Goal: Task Accomplishment & Management: Use online tool/utility

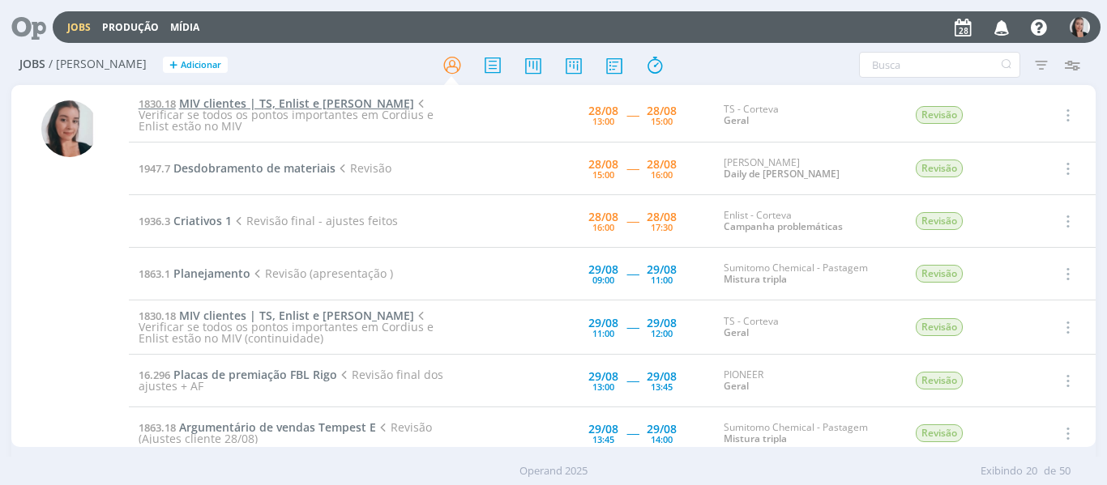
click at [264, 103] on span "MIV clientes | TS, Enlist e [PERSON_NAME]" at bounding box center [296, 103] width 235 height 15
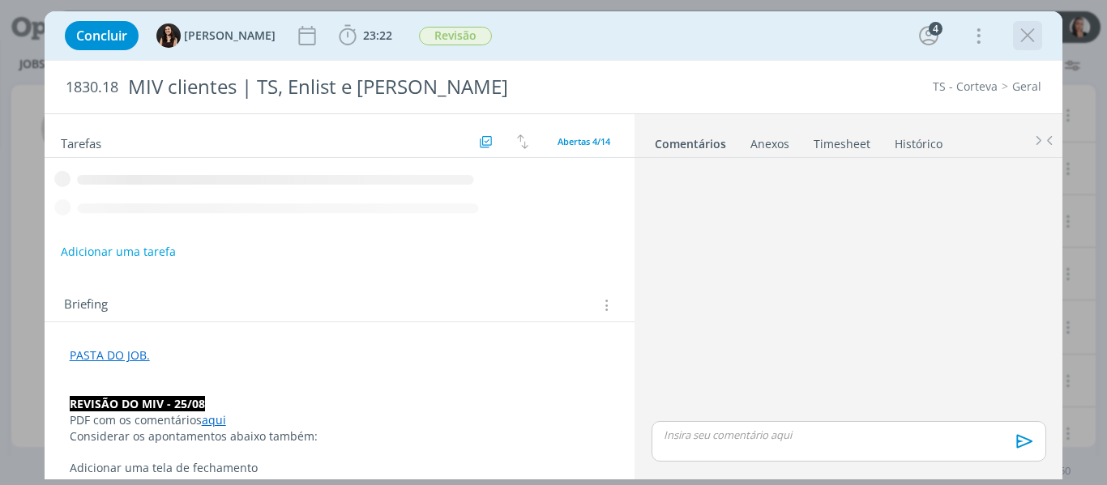
click at [1035, 44] on icon "dialog" at bounding box center [1027, 35] width 24 height 24
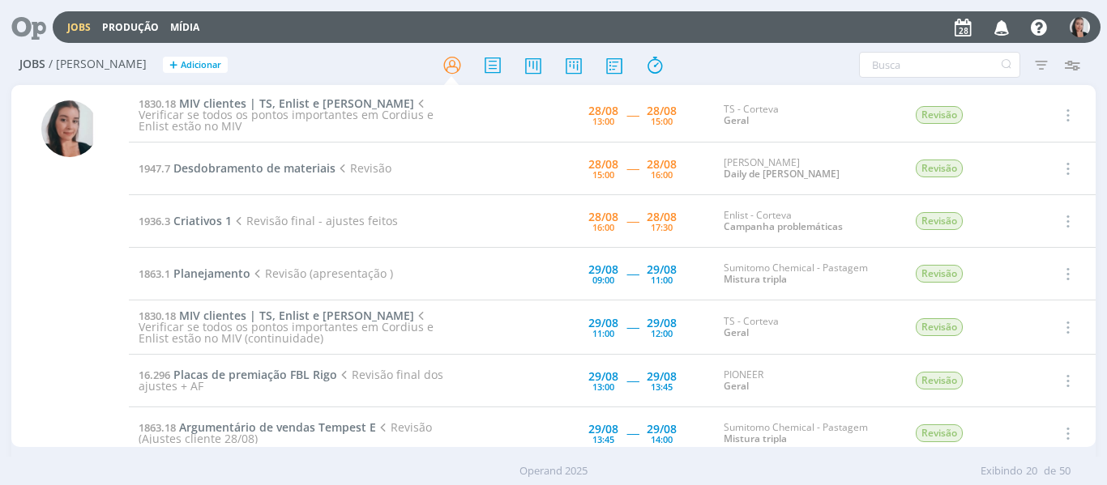
click at [764, 65] on div "Filtros Filtrar [GEOGRAPHIC_DATA] Tipo Jobs e Tarefas Data Personalizado a Situ…" at bounding box center [914, 65] width 345 height 26
click at [335, 46] on h2 "Jobs / [PERSON_NAME] + Adicionar" at bounding box center [191, 62] width 345 height 34
click at [282, 101] on span "MIV clientes | TS, Enlist e [PERSON_NAME]" at bounding box center [296, 103] width 235 height 15
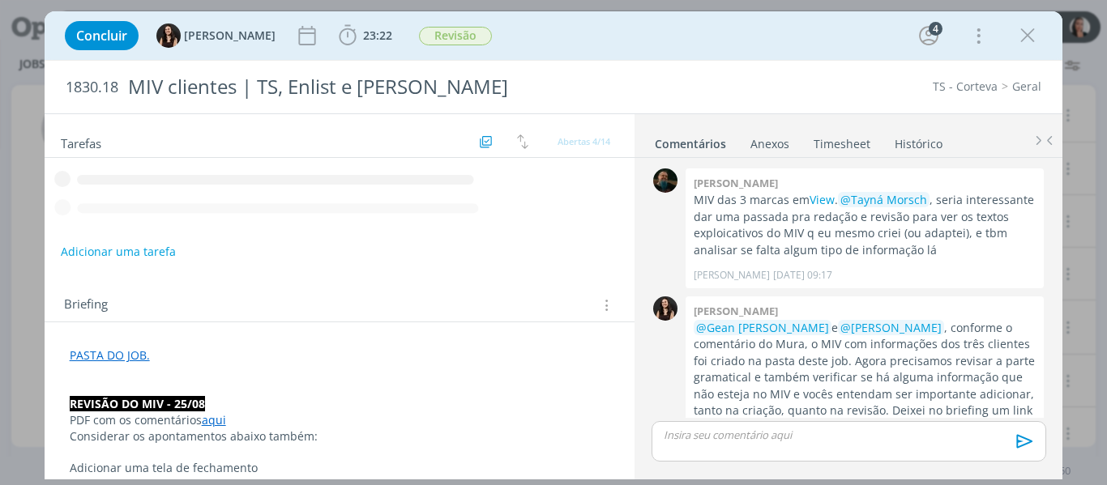
scroll to position [612, 0]
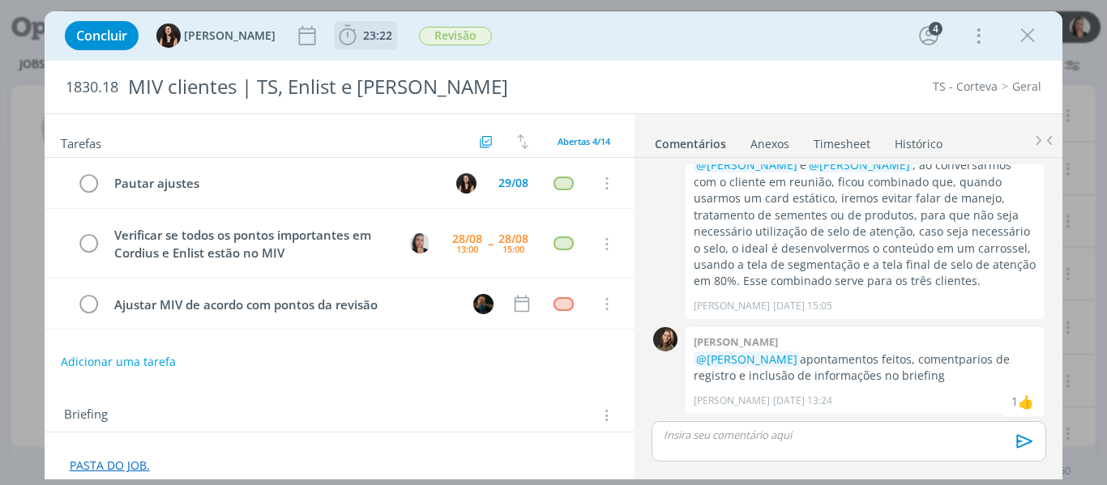
click at [335, 38] on icon "dialog" at bounding box center [347, 35] width 24 height 24
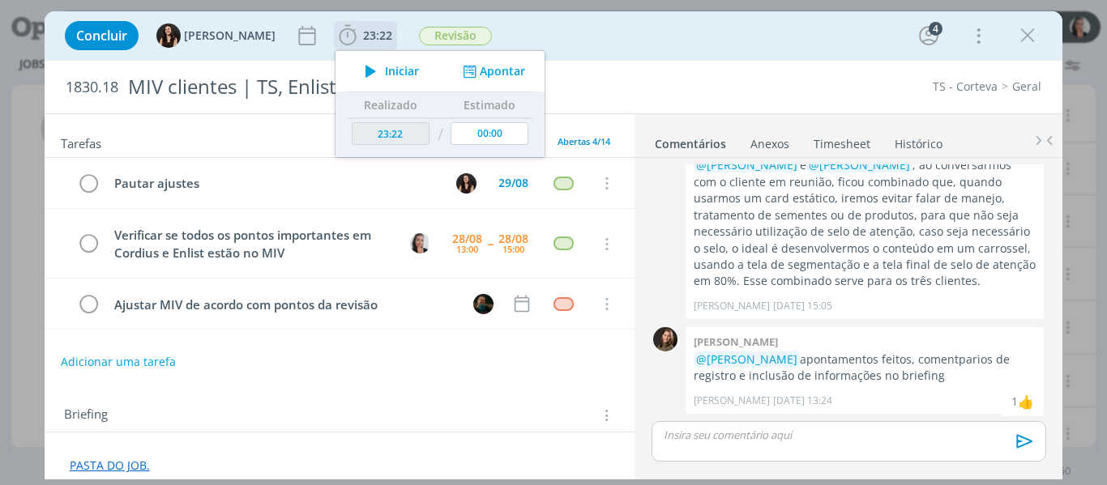
click at [358, 63] on icon "dialog" at bounding box center [370, 71] width 28 height 21
click at [574, 28] on div "Concluir [PERSON_NAME] 23:22 Iniciar Apontar Data * [DATE] Horas * 00:00 Tarefa…" at bounding box center [554, 35] width 994 height 39
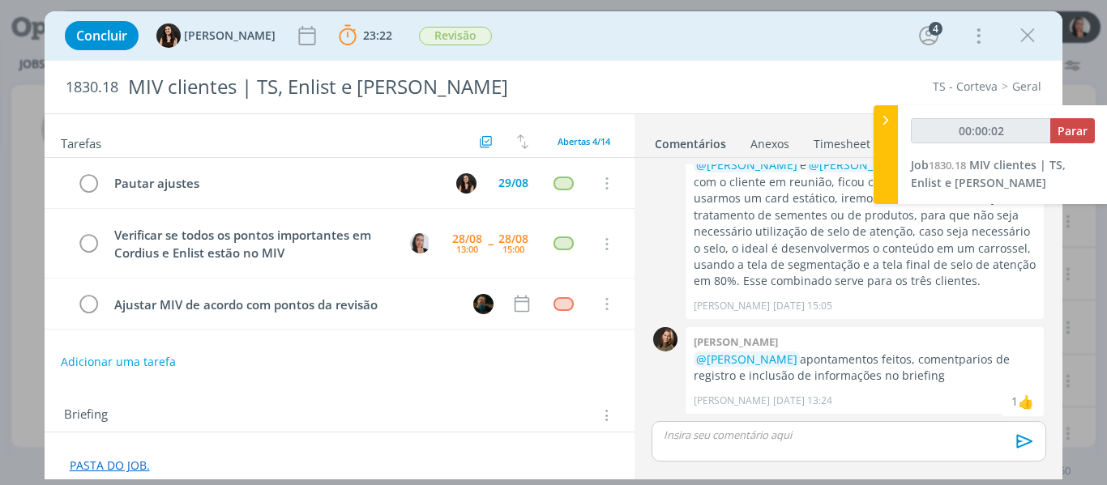
type input "00:00:03"
click at [888, 126] on icon at bounding box center [885, 120] width 16 height 17
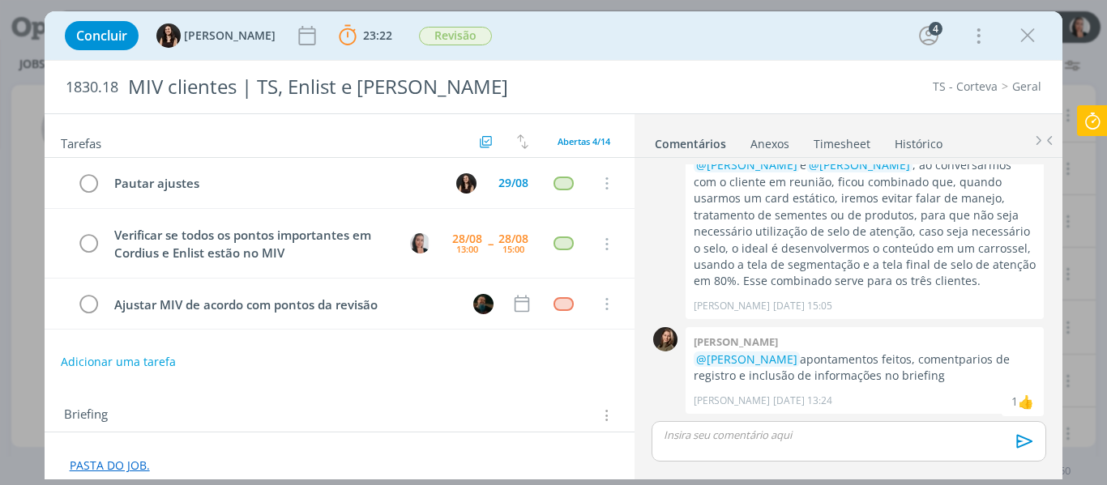
click at [852, 32] on div "Concluir [PERSON_NAME] 23:22 Parar Apontar Data * [DATE] Horas * 00:00 Tarefa S…" at bounding box center [554, 35] width 994 height 39
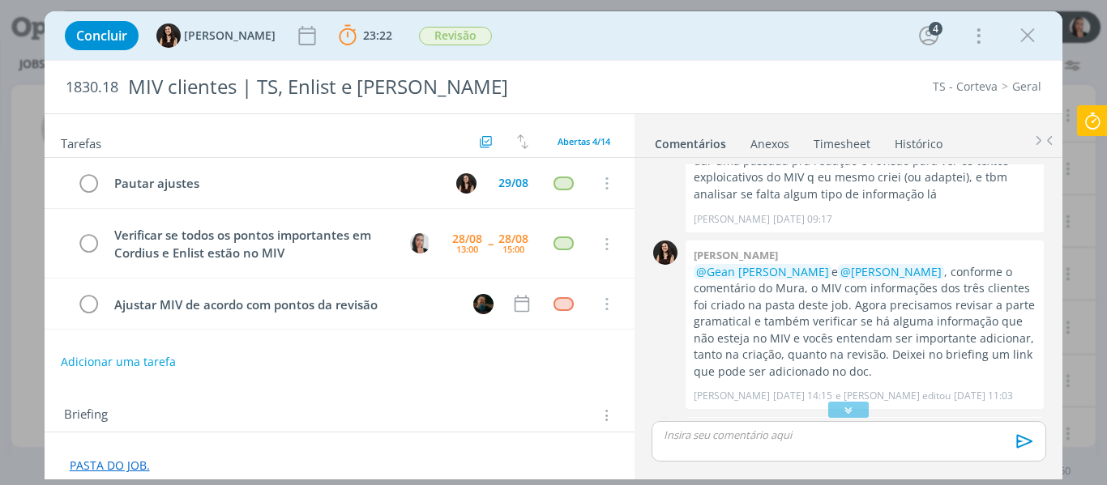
scroll to position [0, 0]
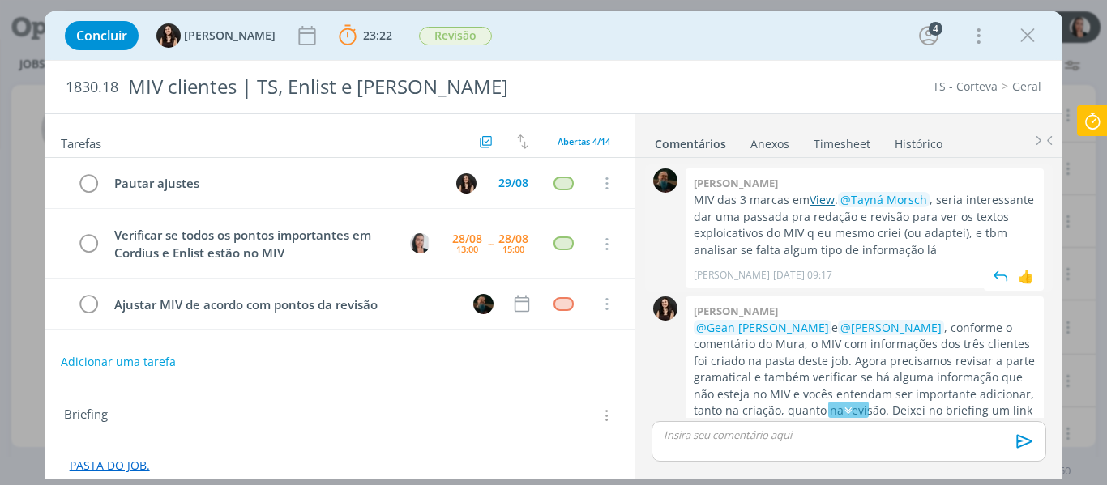
click at [815, 201] on link "View" at bounding box center [821, 199] width 25 height 15
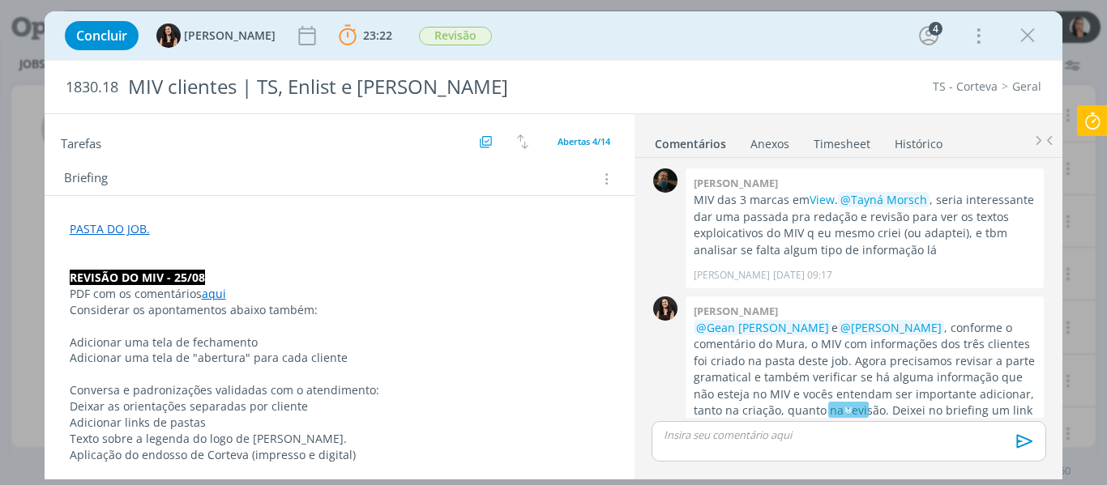
scroll to position [243, 0]
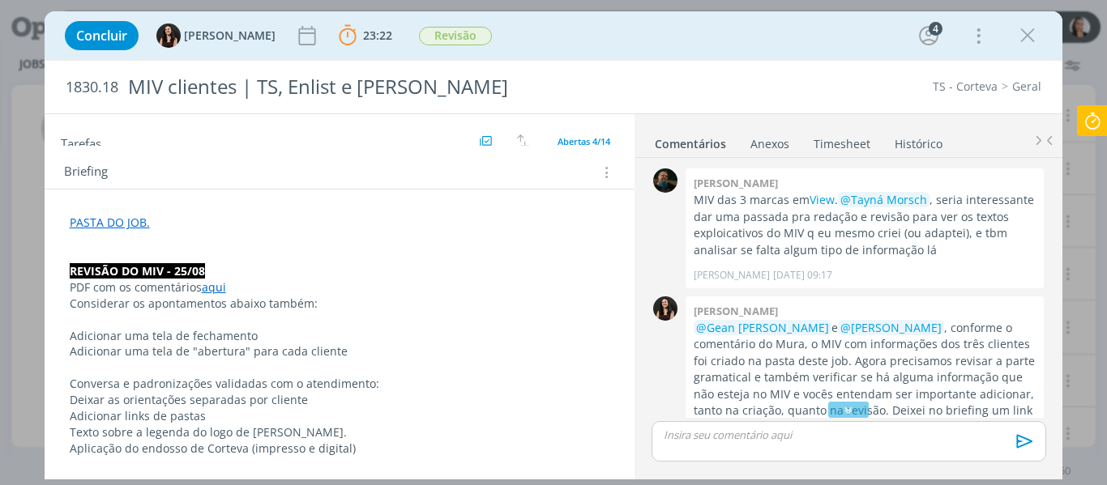
click at [215, 287] on link "aqui" at bounding box center [214, 287] width 24 height 15
click at [631, 55] on div "Concluir [PERSON_NAME] 23:22 Parar Apontar Data * [DATE] Horas * 00:00 Tarefa S…" at bounding box center [554, 35] width 1018 height 49
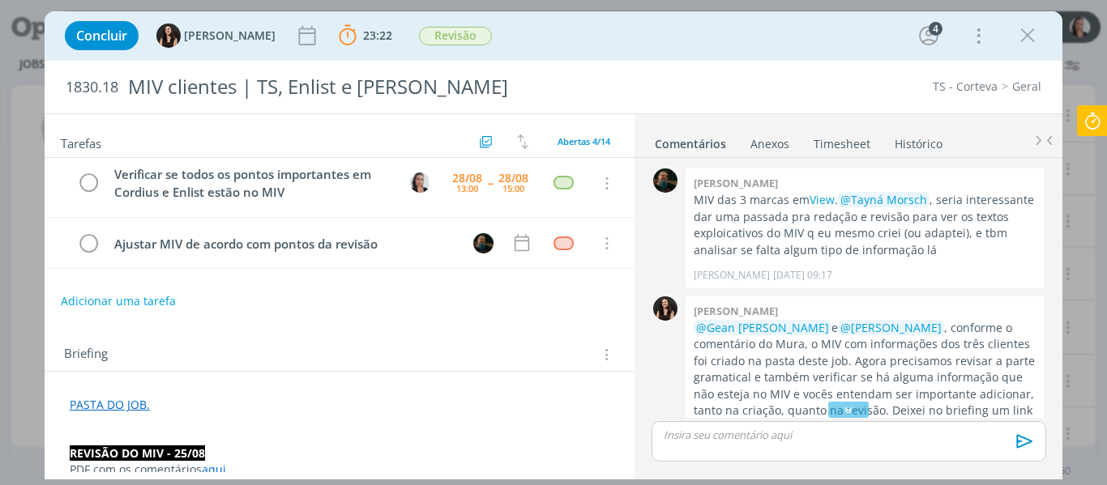
scroll to position [0, 0]
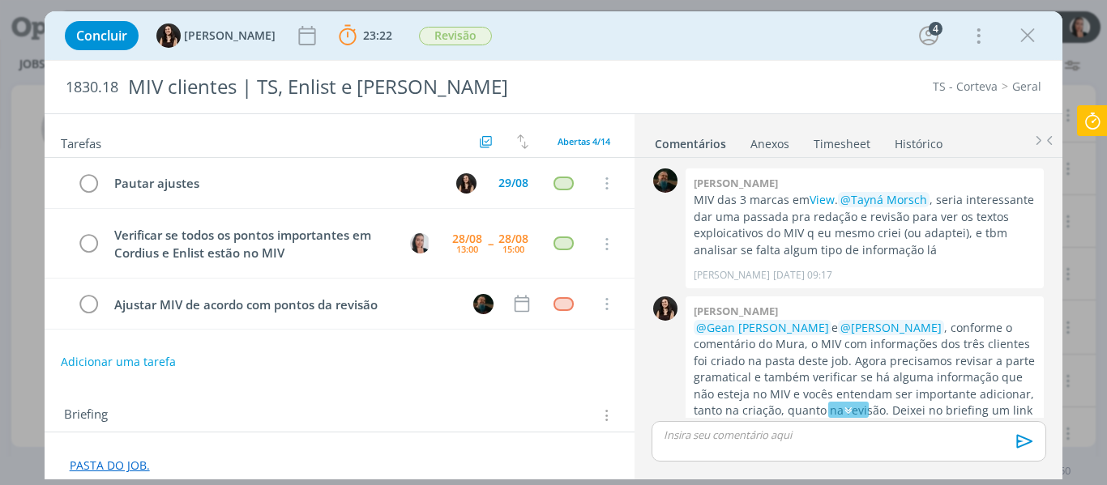
click at [292, 396] on div "Briefing Briefings Predefinidos Versões do Briefing Ver Briefing do Projeto" at bounding box center [340, 411] width 591 height 44
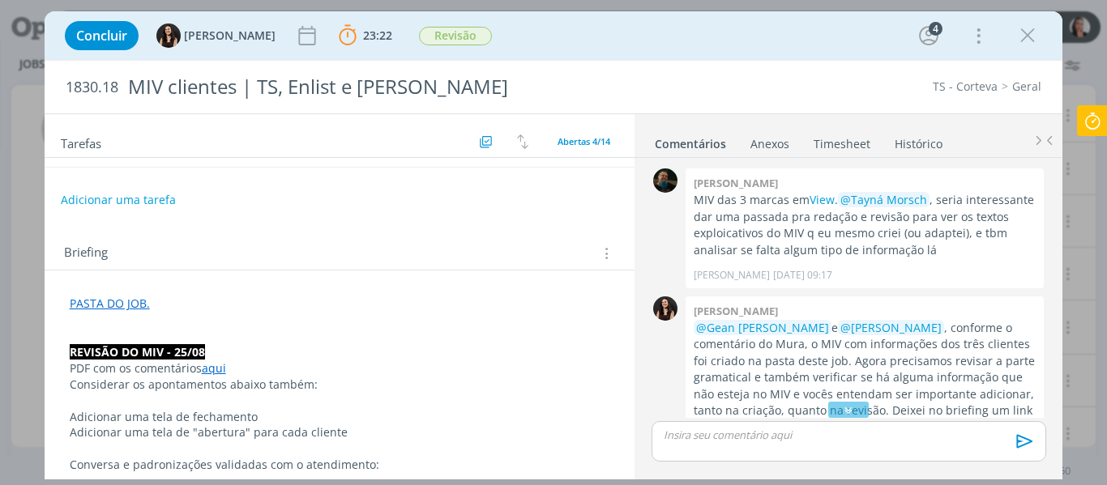
click at [218, 369] on link "aqui" at bounding box center [214, 368] width 24 height 15
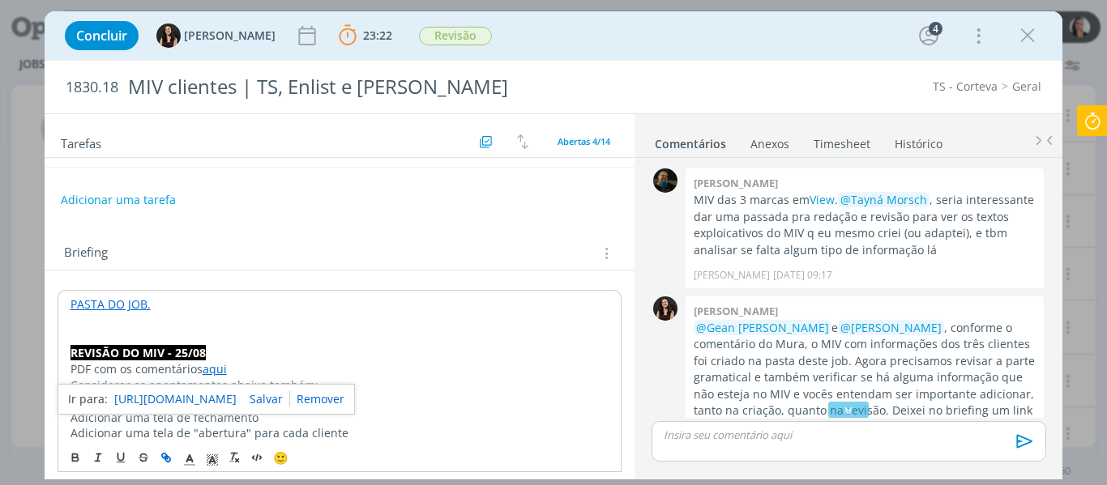
click at [224, 399] on link "[URL][DOMAIN_NAME]" at bounding box center [175, 399] width 122 height 21
click at [742, 48] on div "Concluir [PERSON_NAME] 23:22 Parar Apontar Data * [DATE] Horas * 00:00 Tarefa S…" at bounding box center [554, 35] width 994 height 39
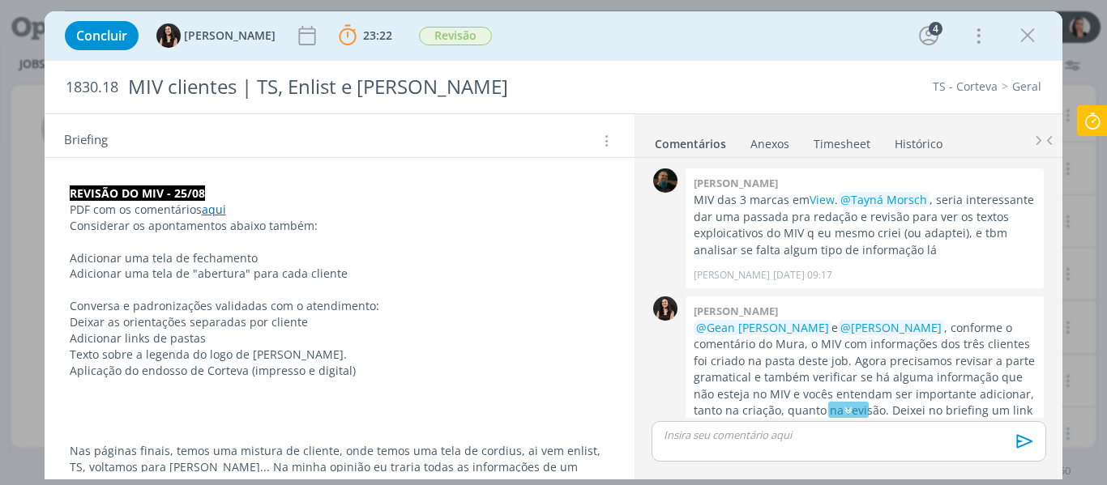
scroll to position [324, 0]
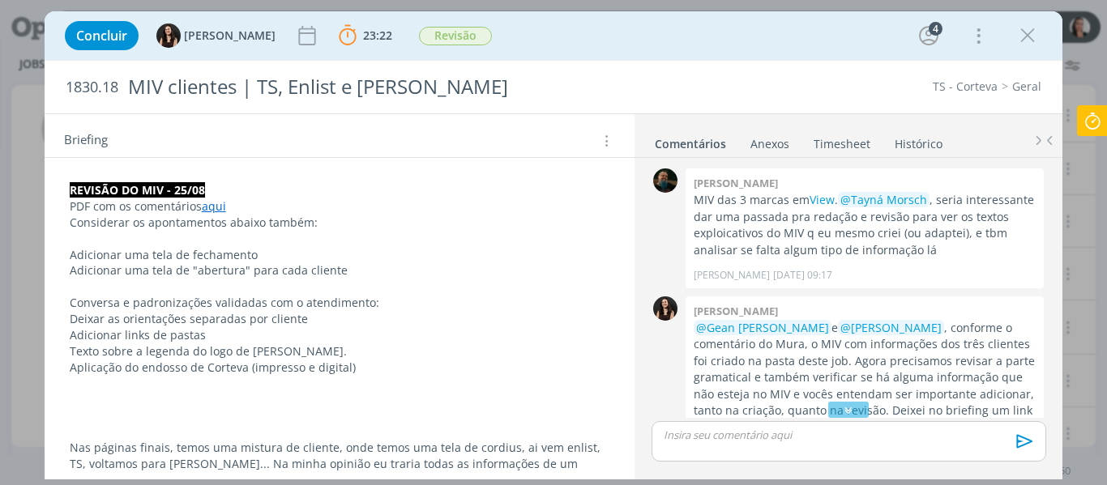
click at [759, 41] on div "Concluir [PERSON_NAME] 23:22 Parar Apontar Data * [DATE] Horas * 00:00 Tarefa S…" at bounding box center [554, 35] width 994 height 39
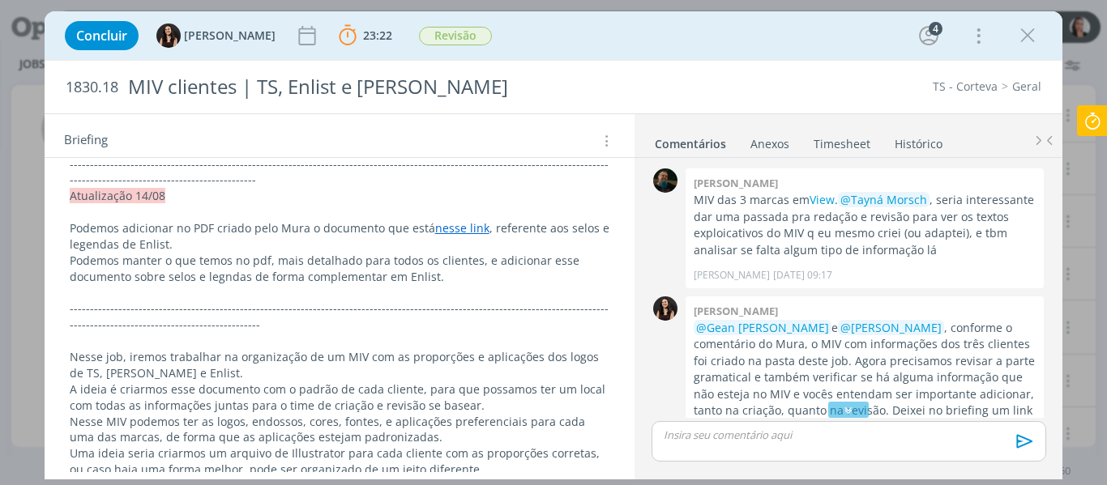
scroll to position [674, 0]
click at [627, 400] on div "PASTA DO JOB. REVISÃO DO MIV - 25/08 PDF com os comentários aqui Considerar os …" at bounding box center [340, 124] width 591 height 730
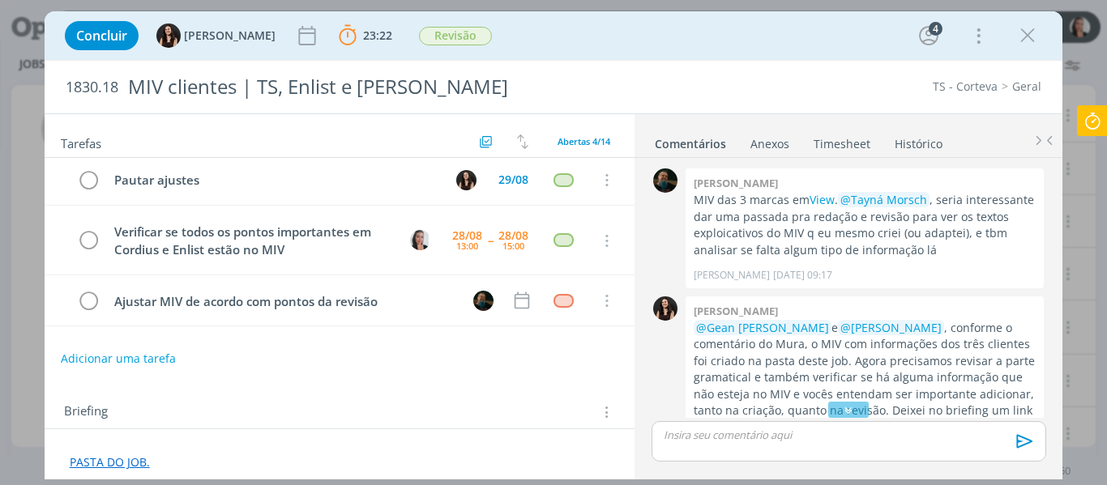
scroll to position [0, 0]
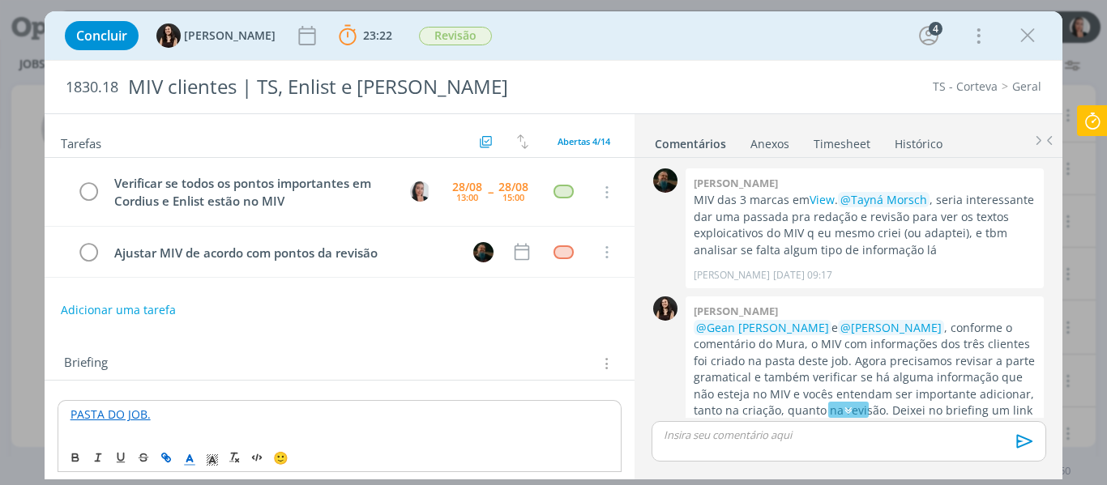
scroll to position [81, 0]
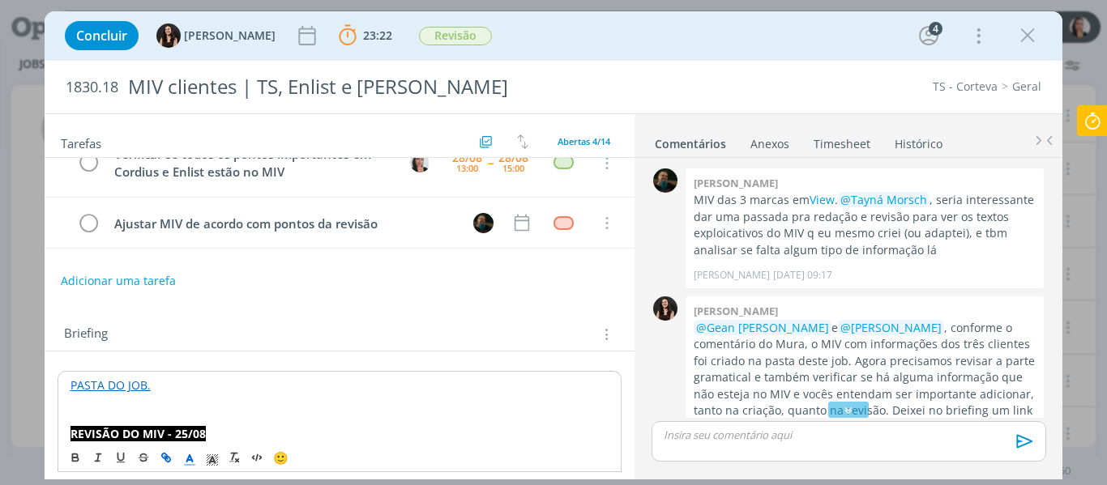
click at [130, 386] on link "PASTA DO JOB." at bounding box center [110, 385] width 80 height 15
click at [148, 411] on link "[URL][DOMAIN_NAME]" at bounding box center [175, 416] width 122 height 21
click at [588, 47] on div "Concluir [PERSON_NAME] 23:22 Parar Apontar Data * [DATE] Horas * 00:00 Tarefa S…" at bounding box center [554, 35] width 994 height 39
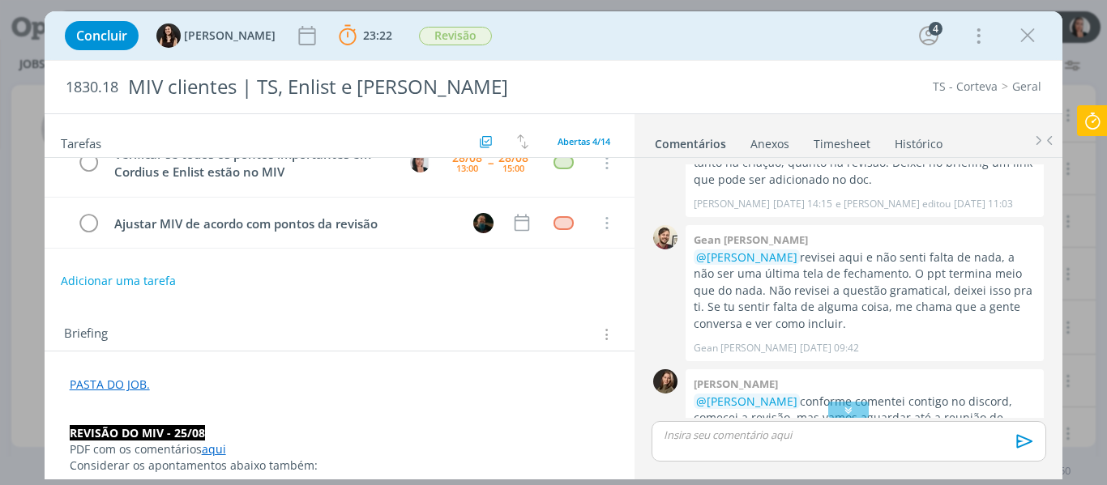
scroll to position [251, 0]
